Goal: Use online tool/utility: Utilize a website feature to perform a specific function

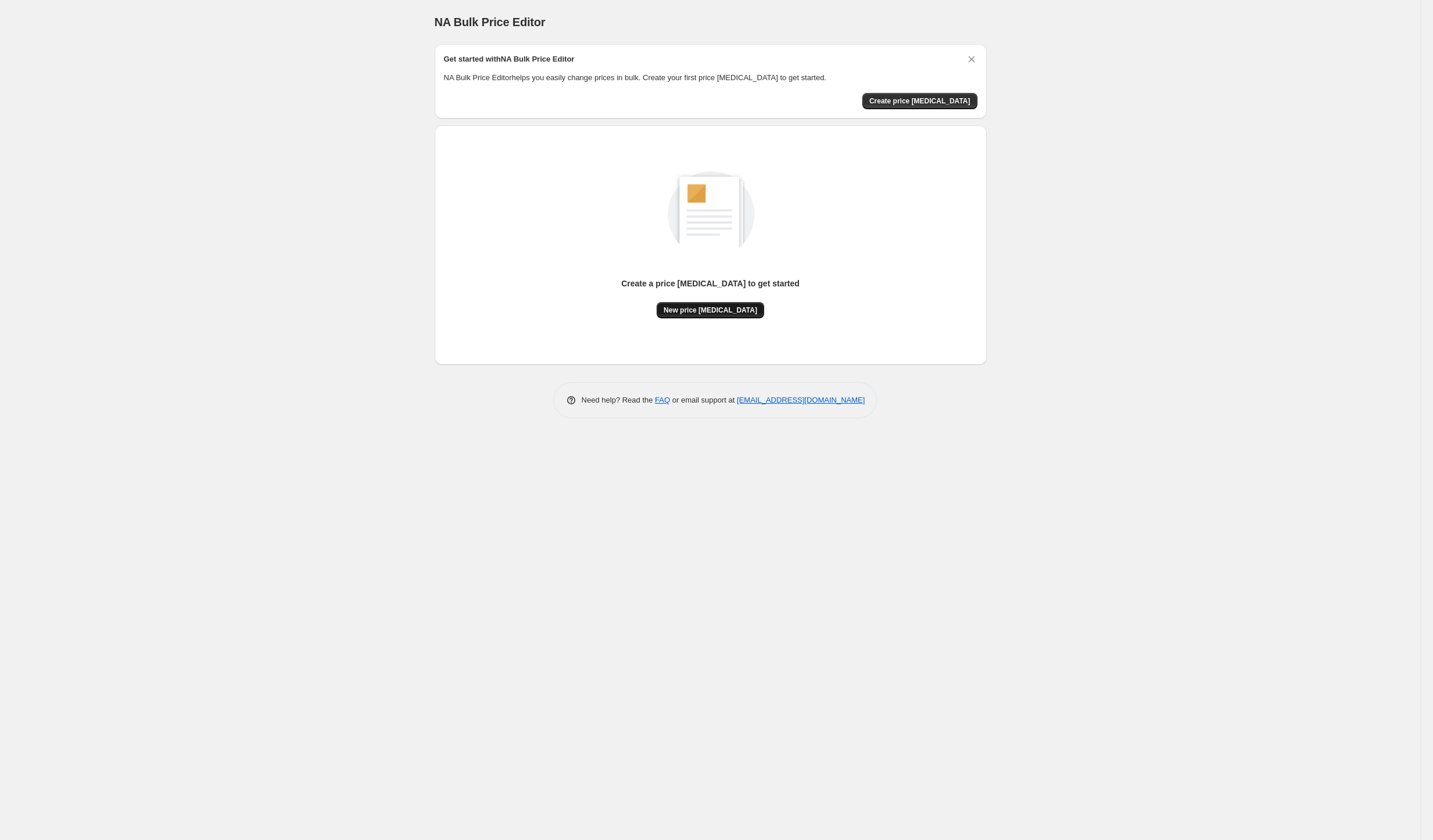
click at [700, 315] on span "New price [MEDICAL_DATA]" at bounding box center [710, 311] width 93 height 10
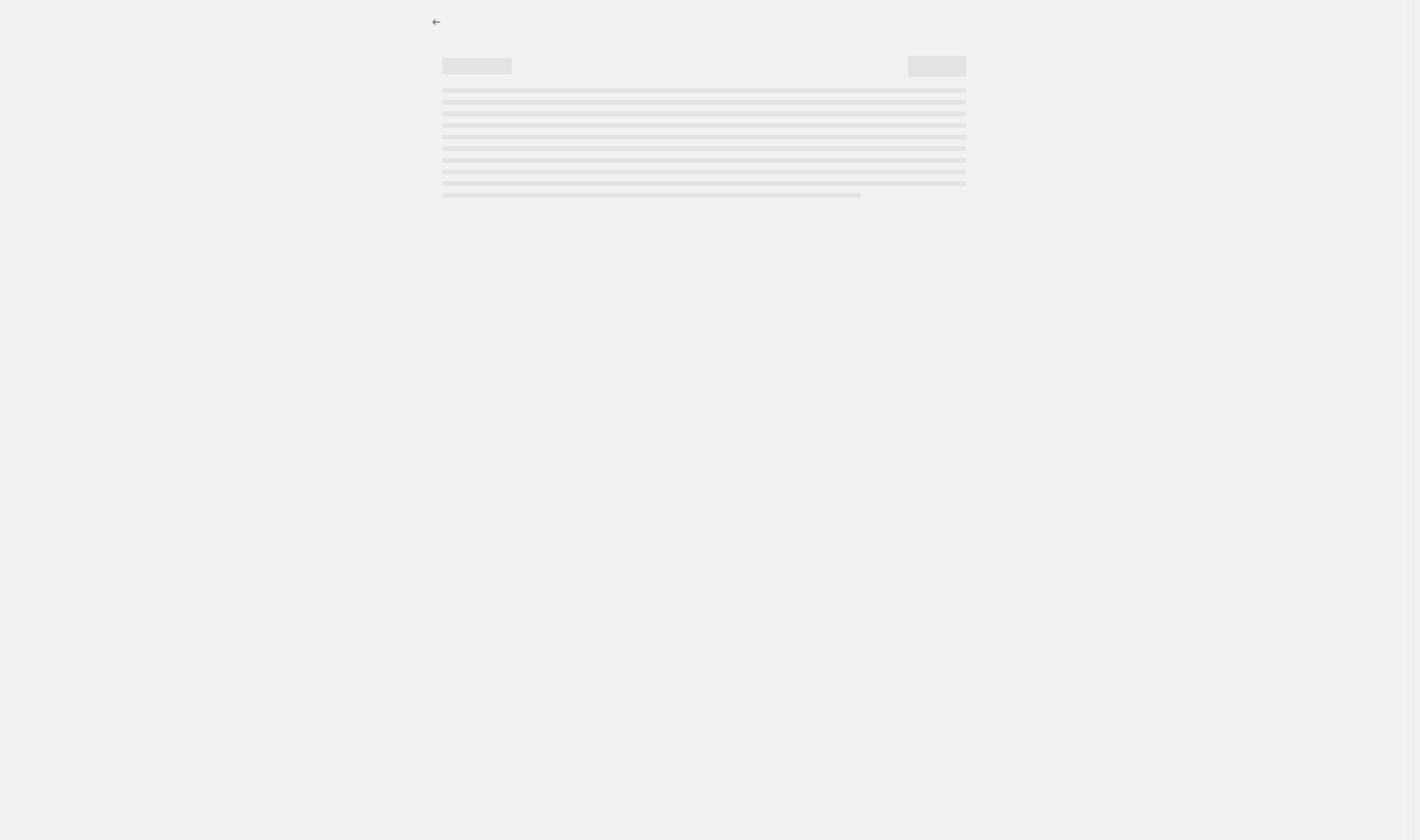
select select "percentage"
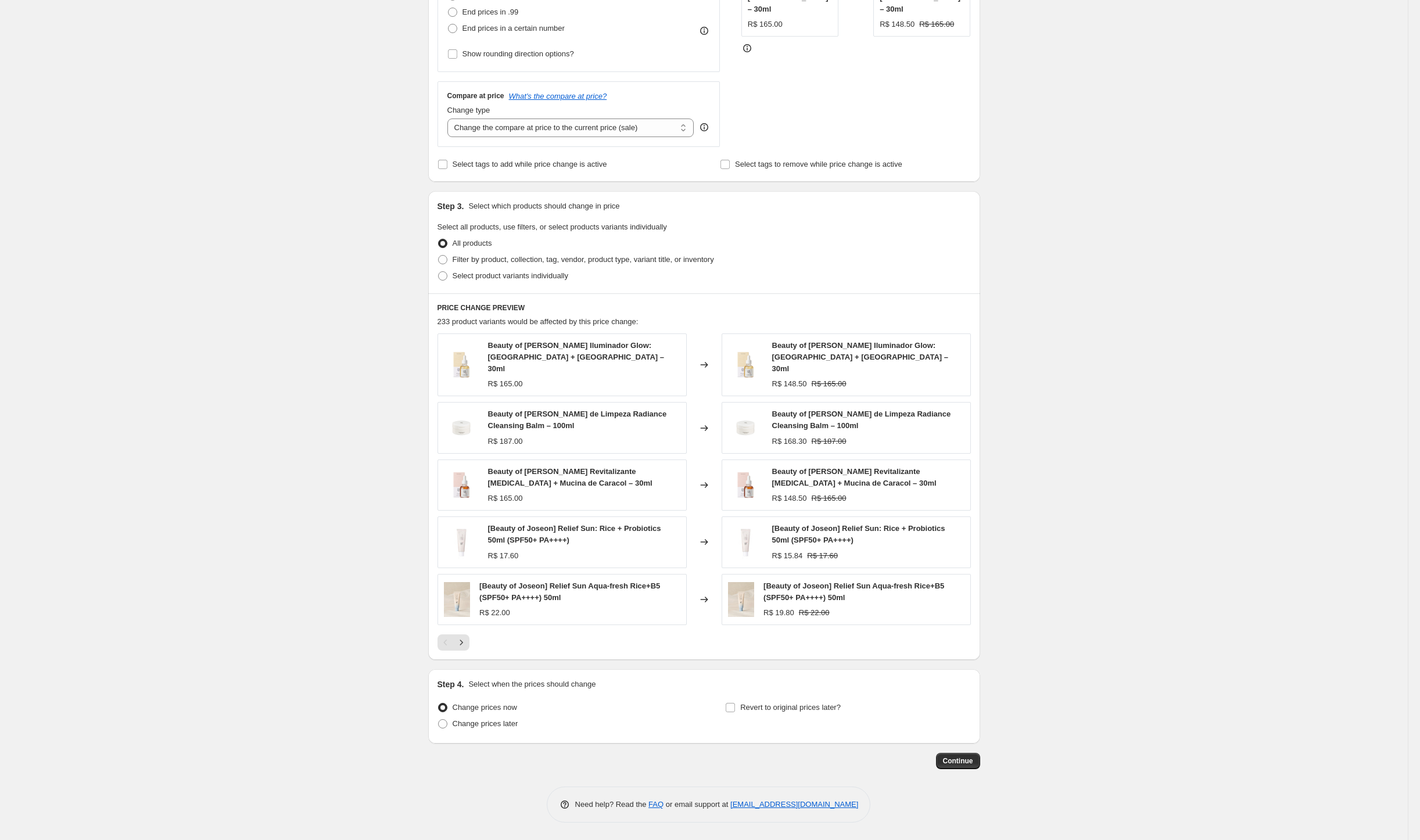
scroll to position [963, 0]
click at [456, 636] on icon "Next" at bounding box center [461, 642] width 11 height 11
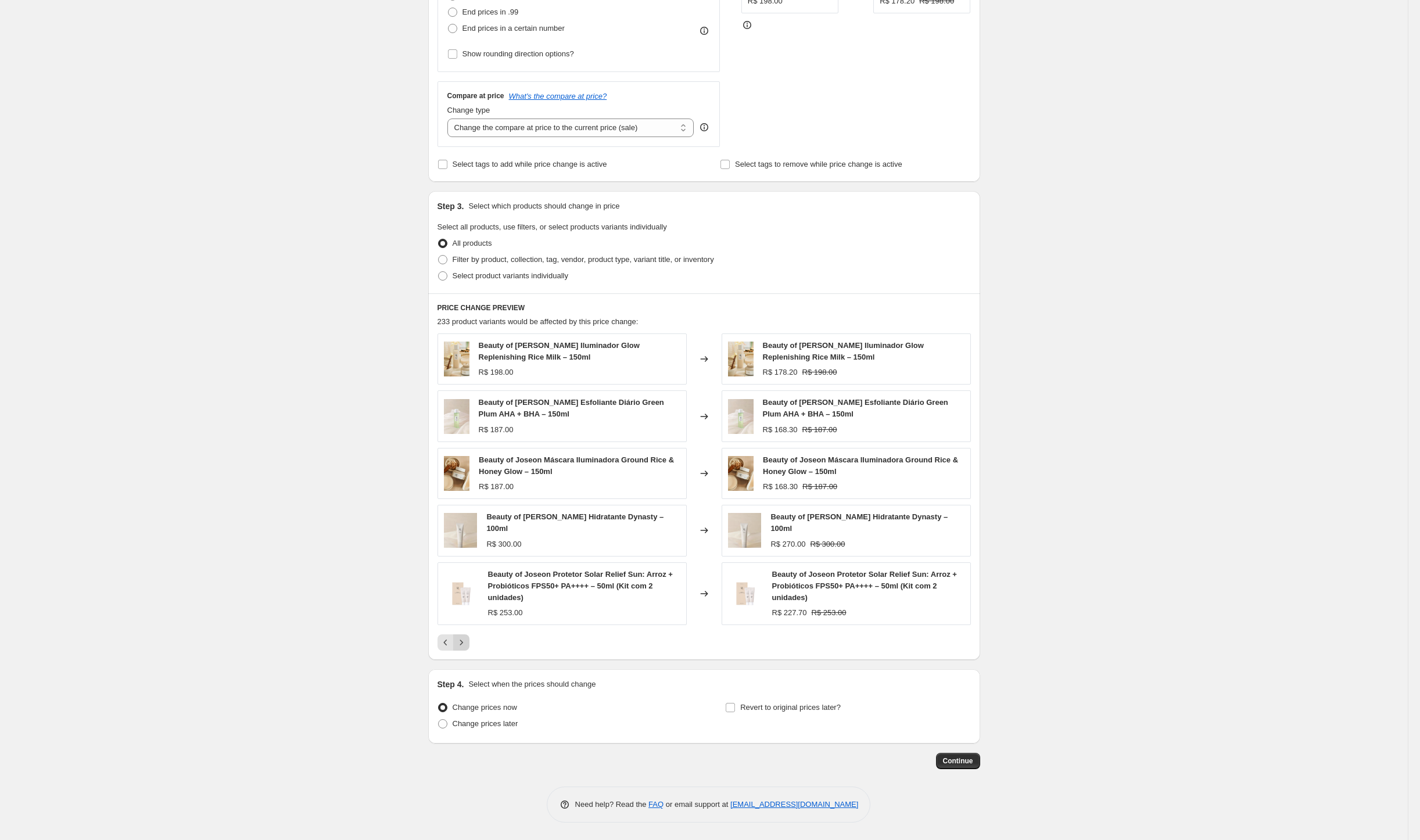
click at [453, 634] on button "Next" at bounding box center [461, 642] width 16 height 16
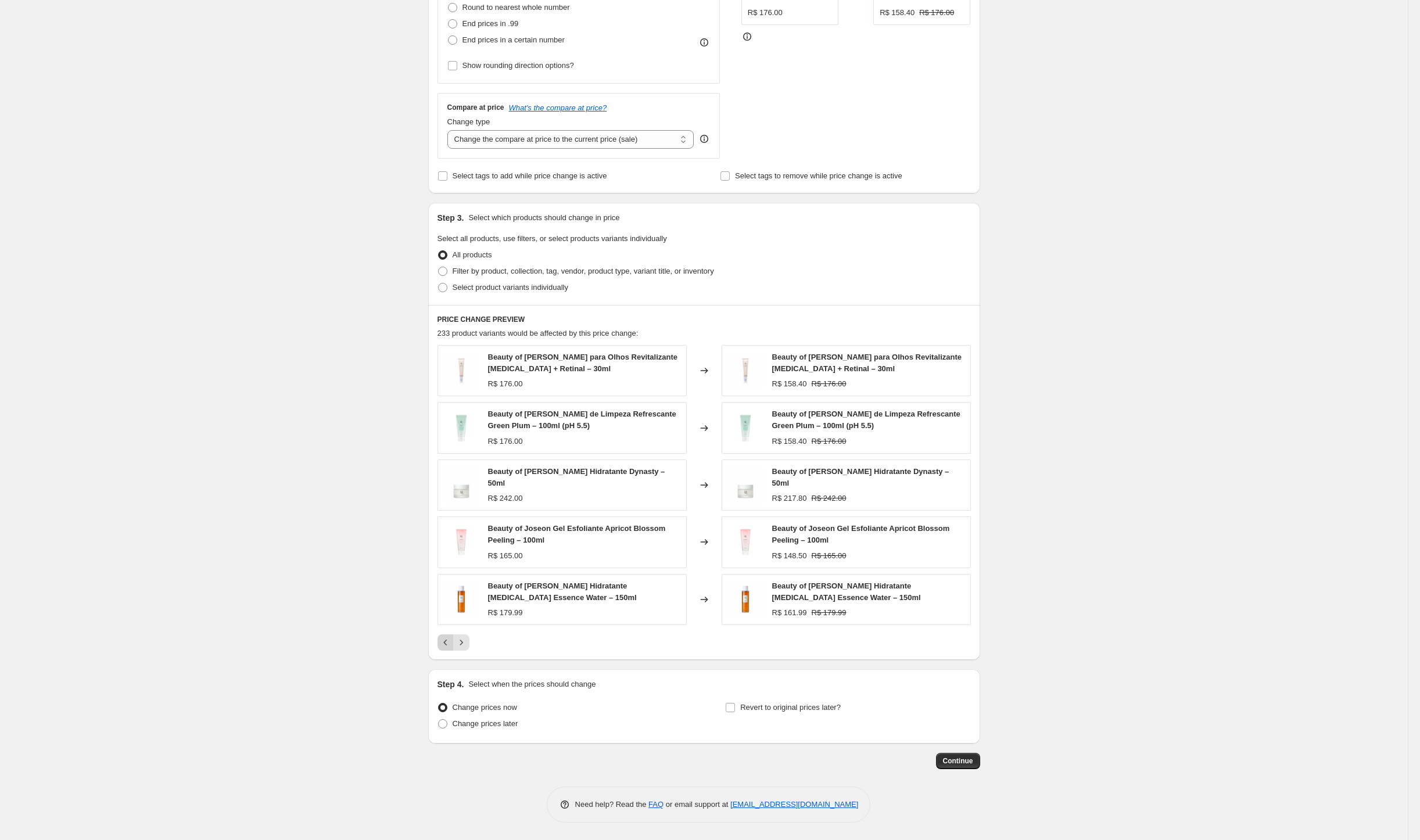
click at [438, 639] on button "Previous" at bounding box center [446, 642] width 16 height 16
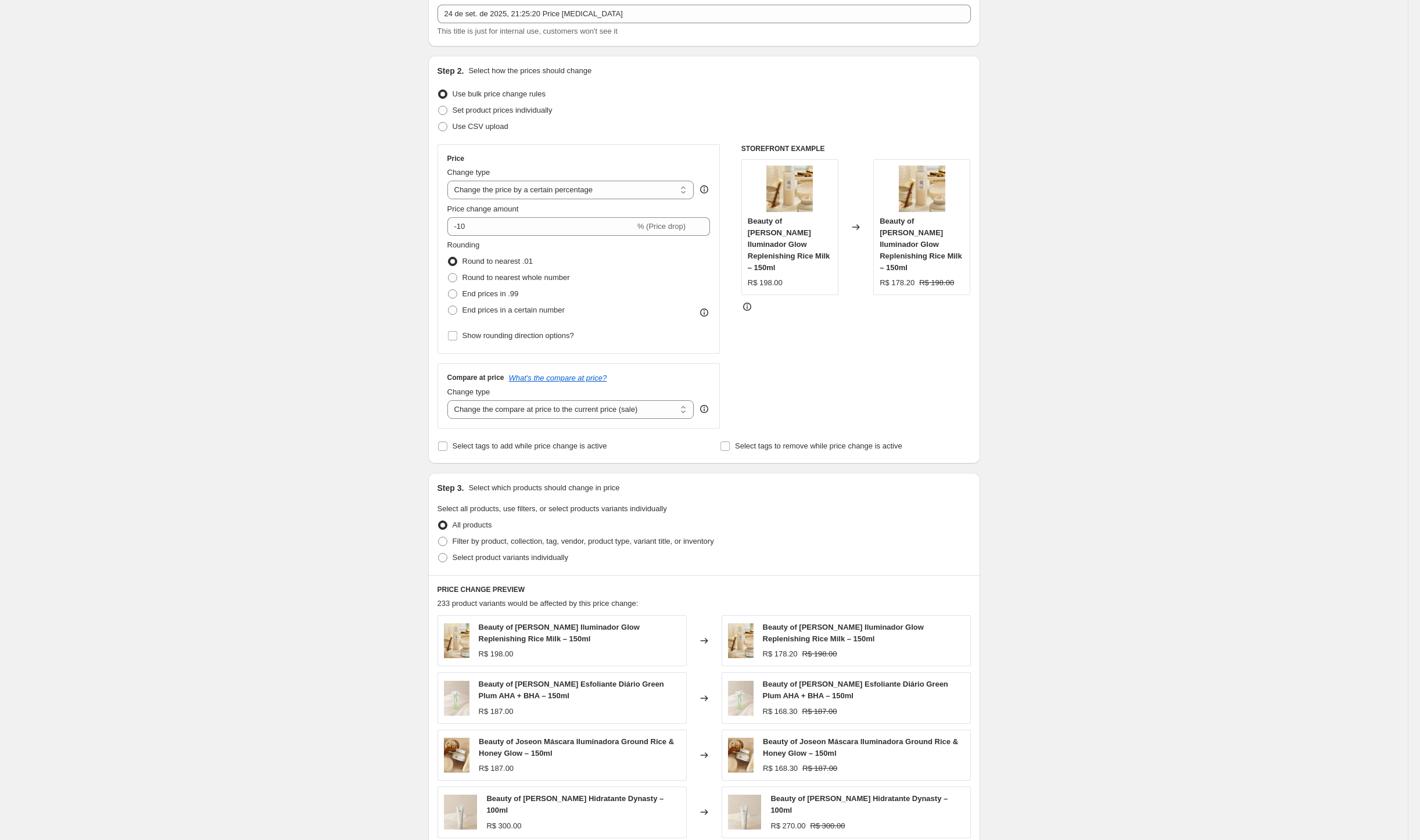
scroll to position [42, 0]
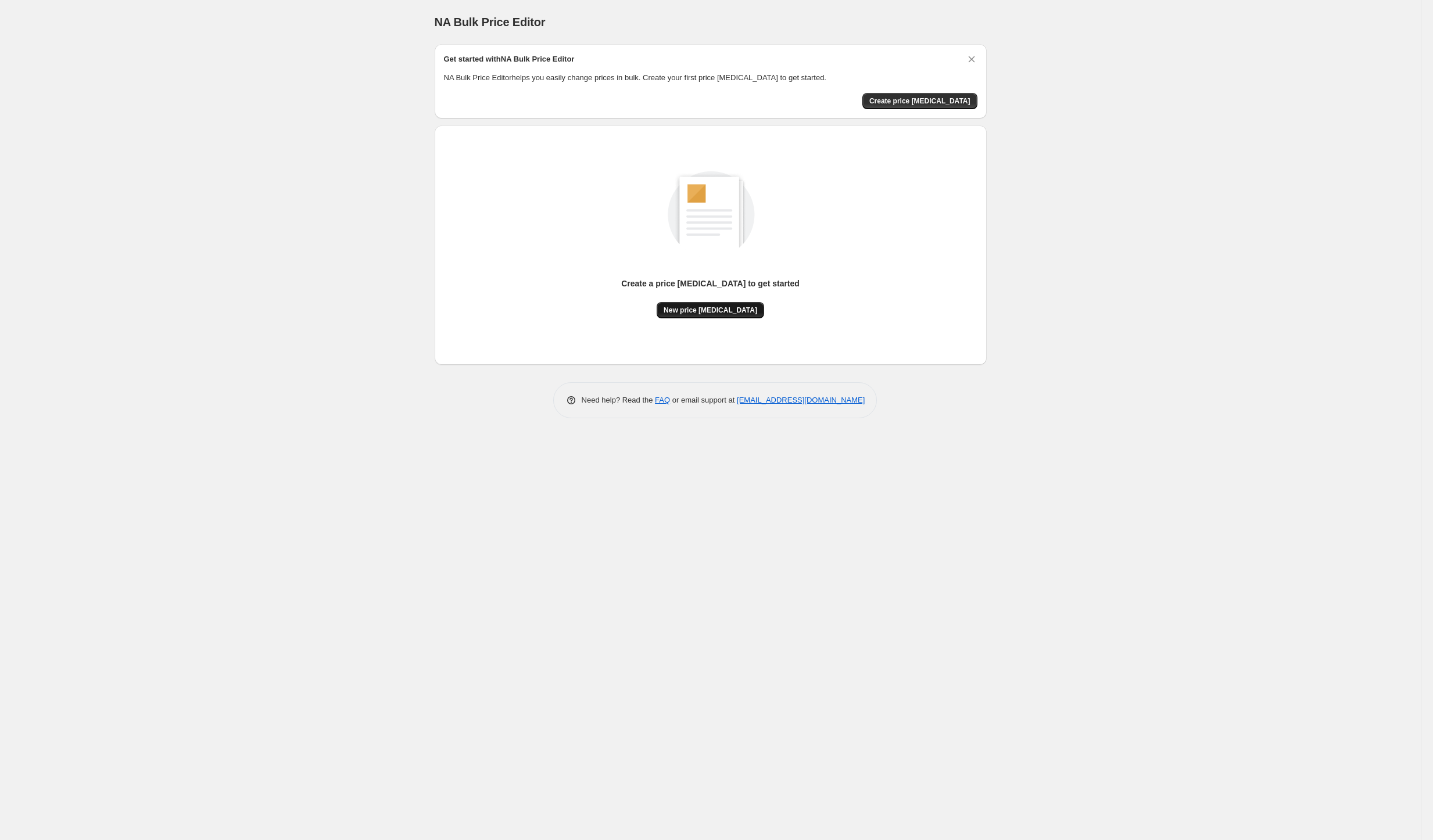
click at [712, 315] on span "New price [MEDICAL_DATA]" at bounding box center [710, 311] width 93 height 10
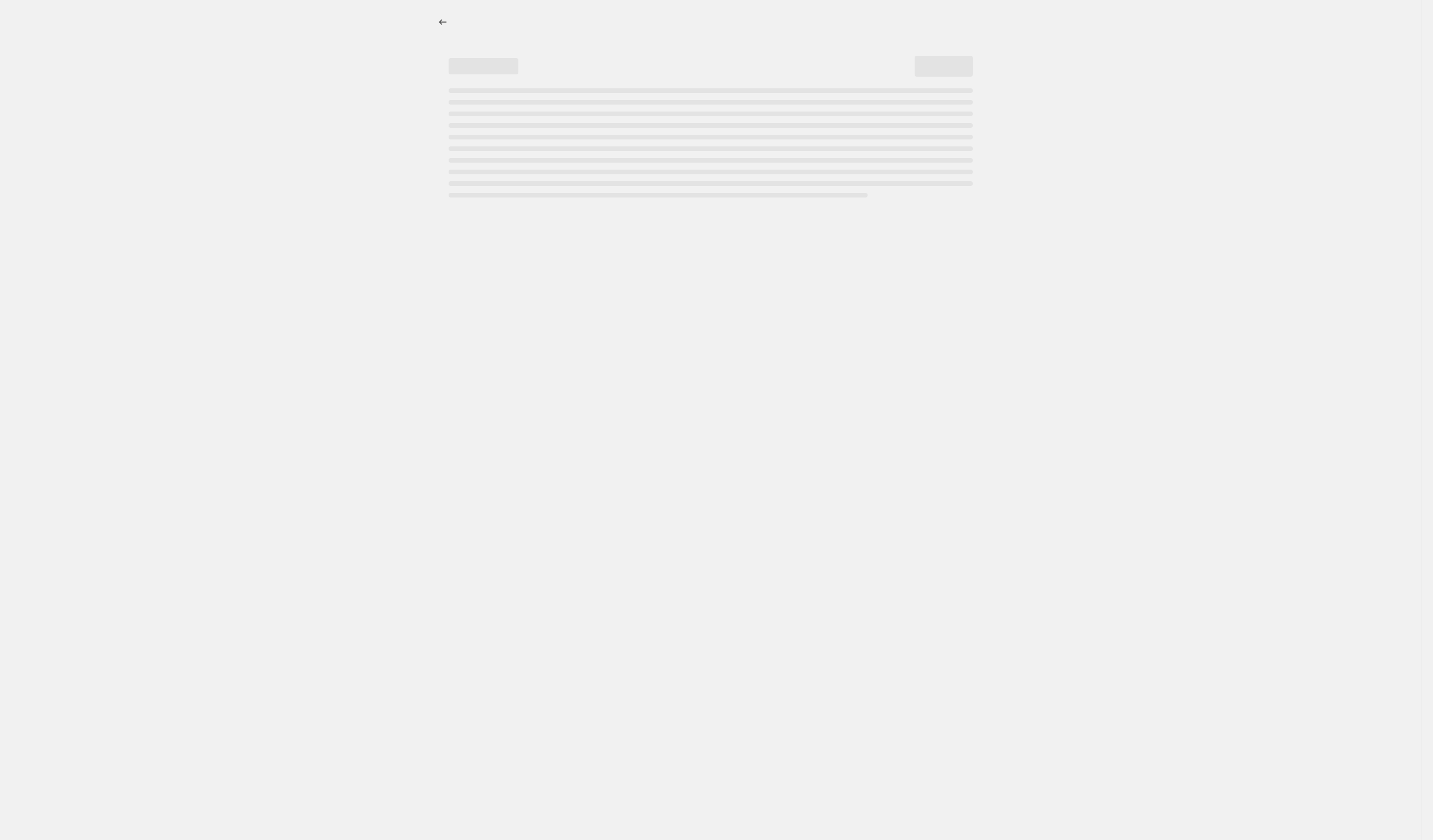
select select "percentage"
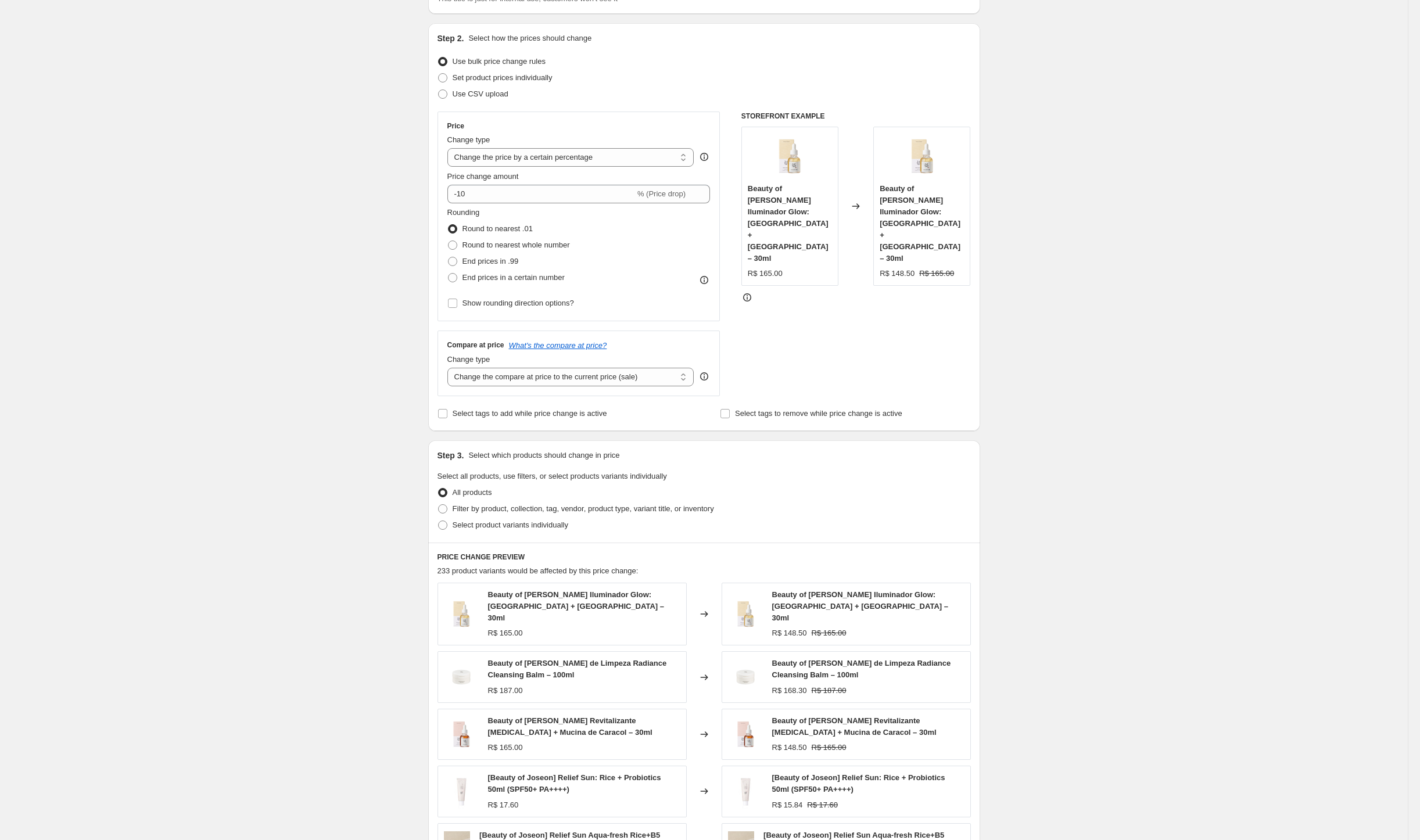
scroll to position [107, 0]
